Goal: Information Seeking & Learning: Understand process/instructions

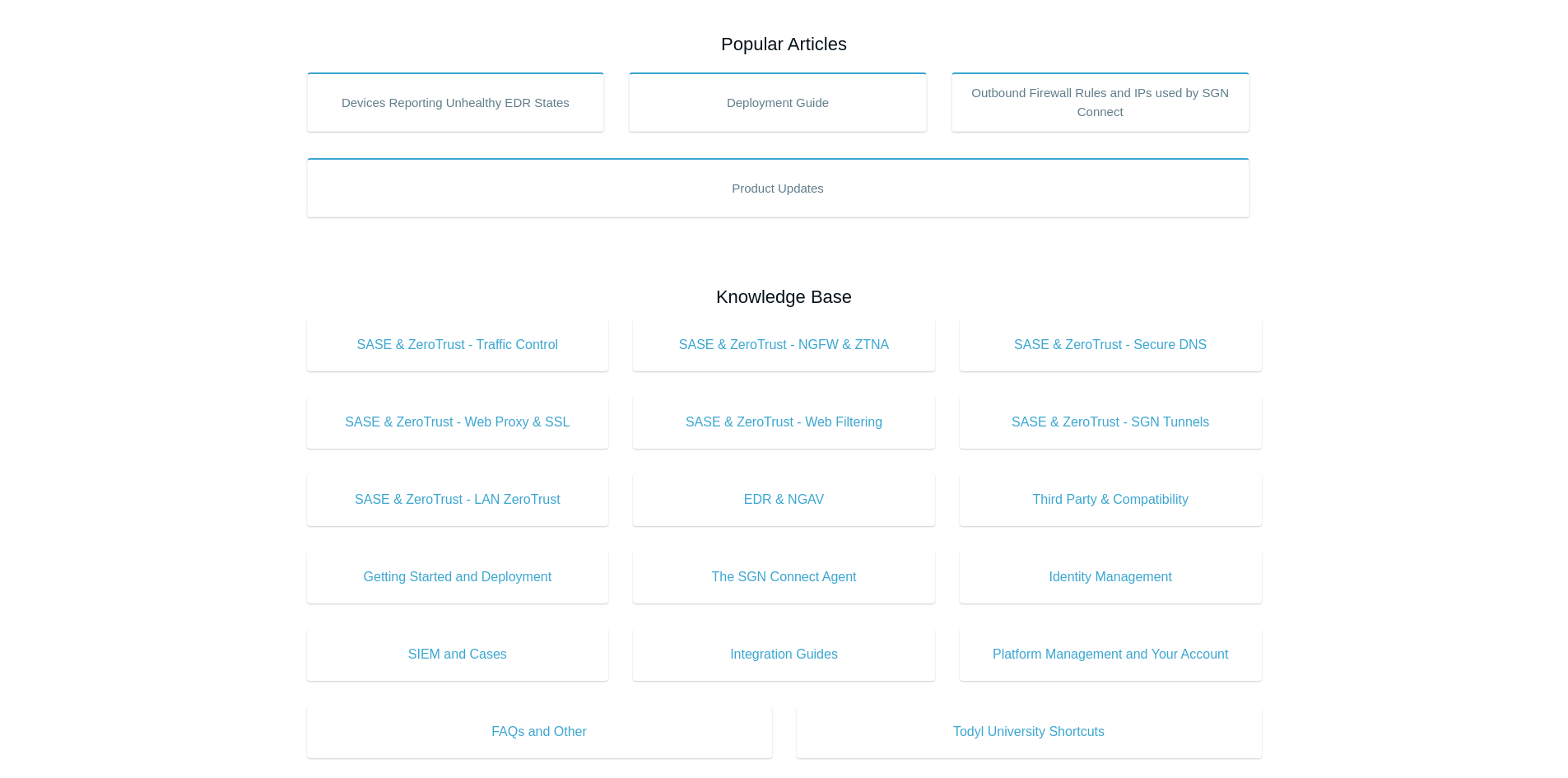
scroll to position [247, 0]
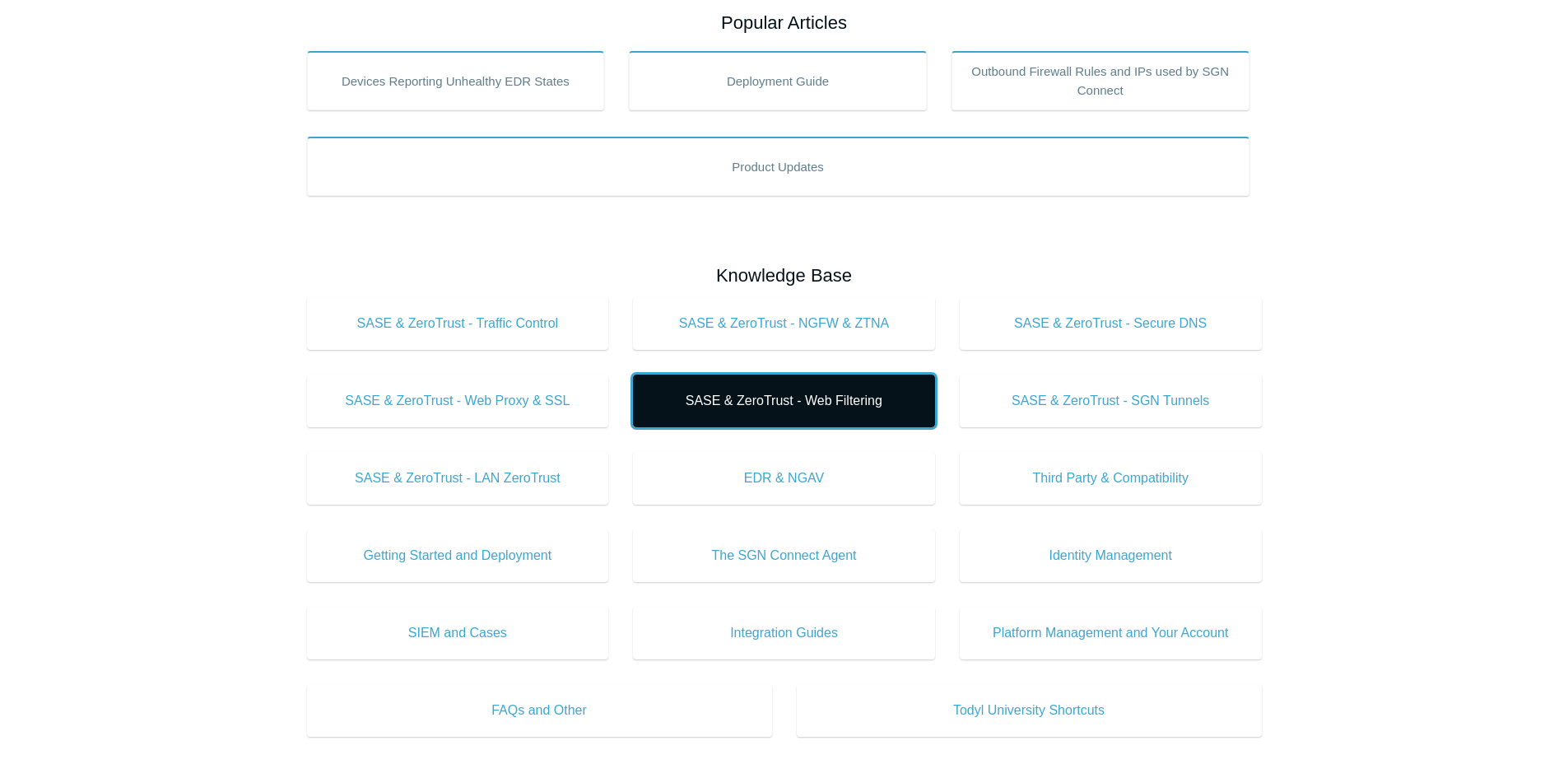
click at [804, 394] on span "SASE & ZeroTrust - Web Filtering" at bounding box center [784, 401] width 253 height 20
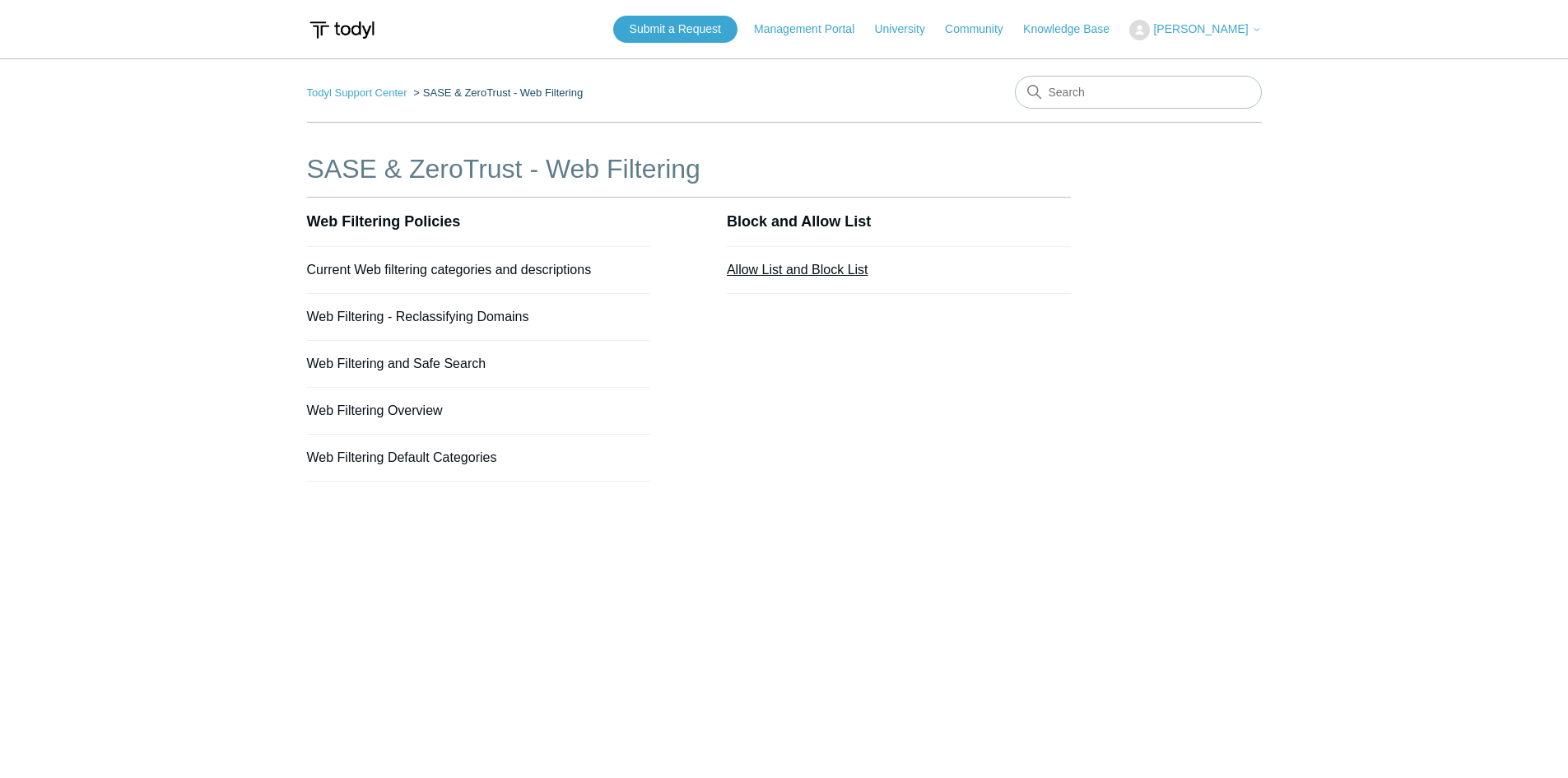
click at [808, 273] on link "Allow List and Block List" at bounding box center [797, 269] width 142 height 14
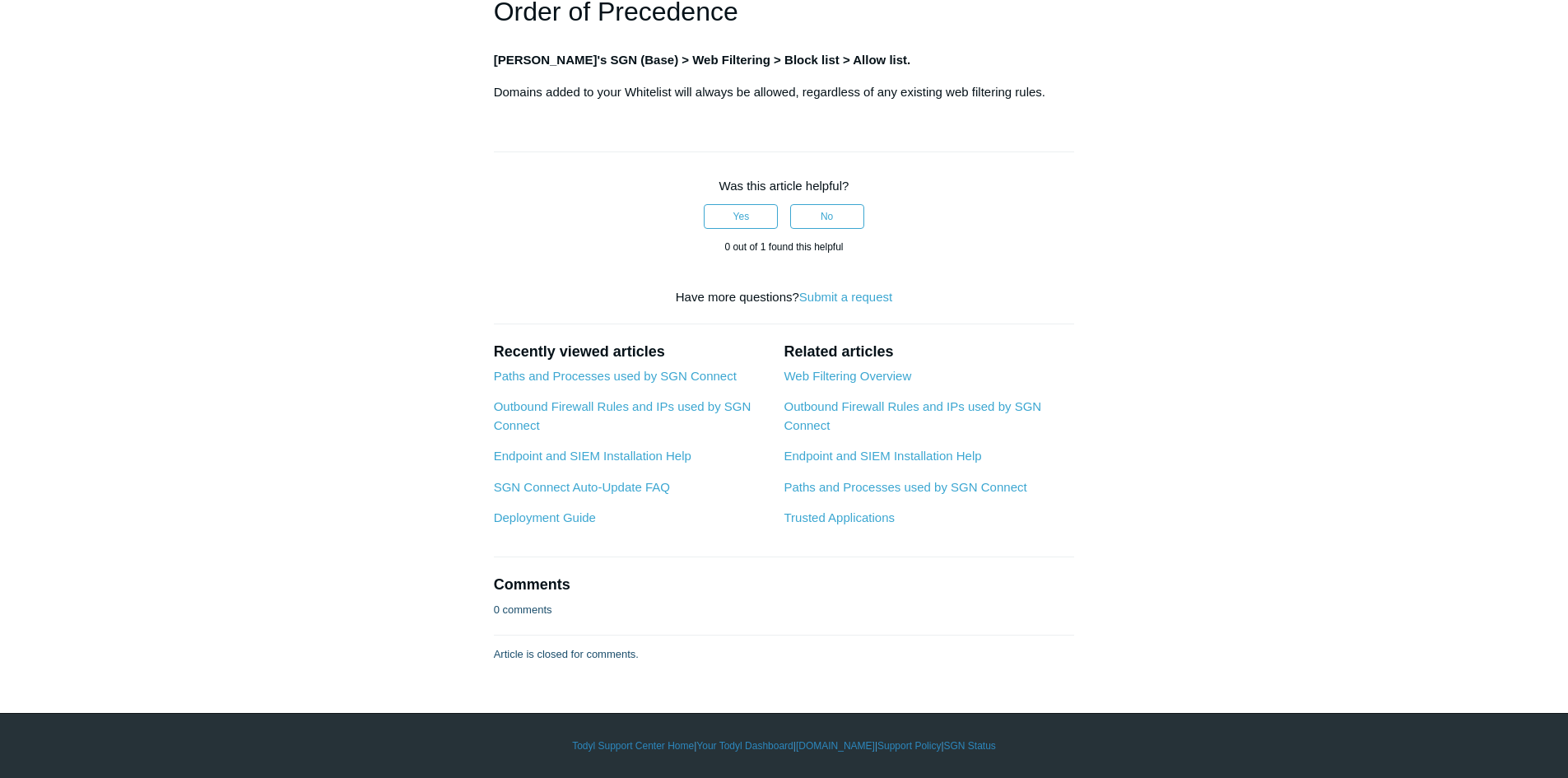
scroll to position [1893, 0]
